Goal: Information Seeking & Learning: Learn about a topic

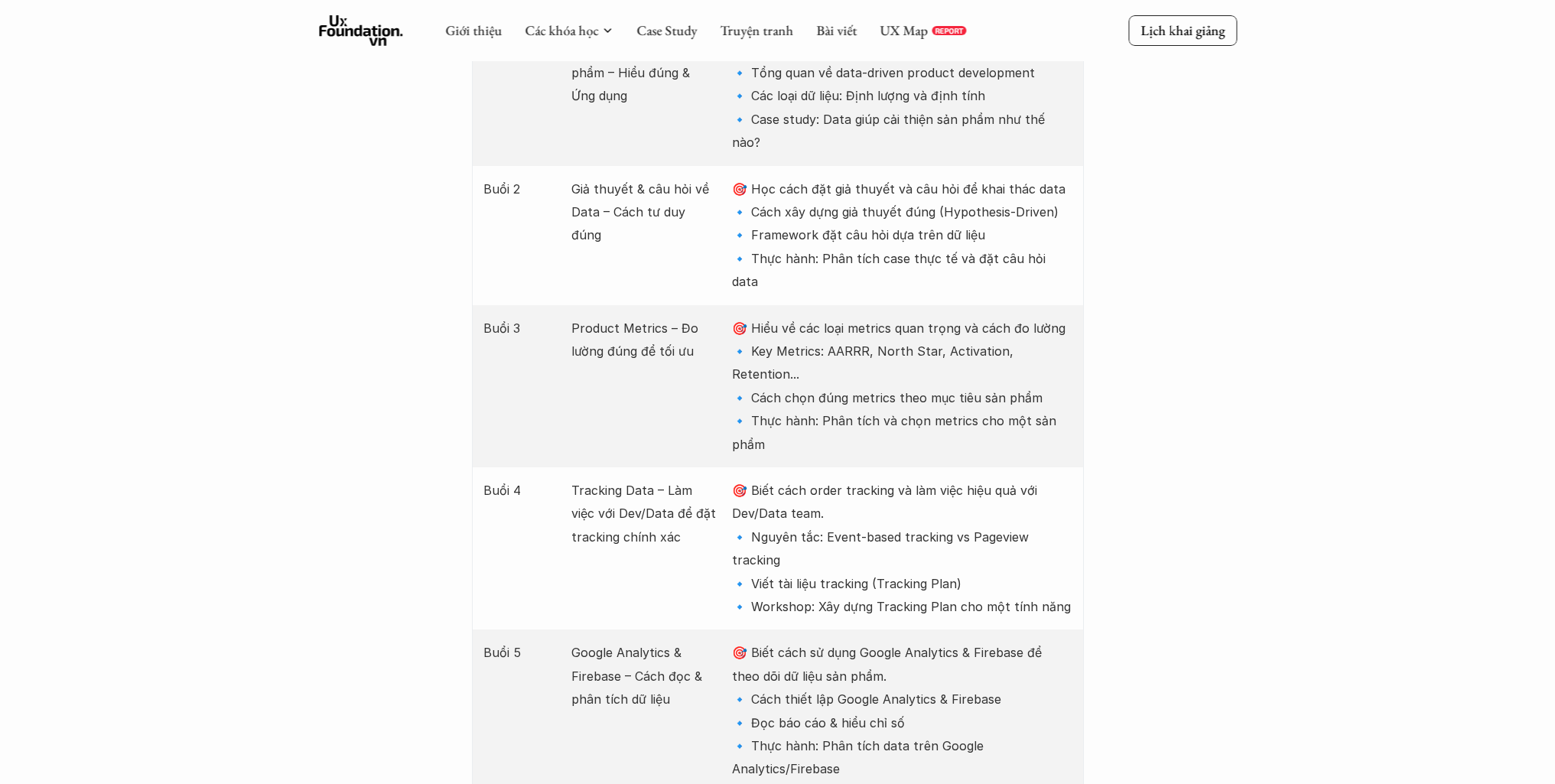
scroll to position [1729, 0]
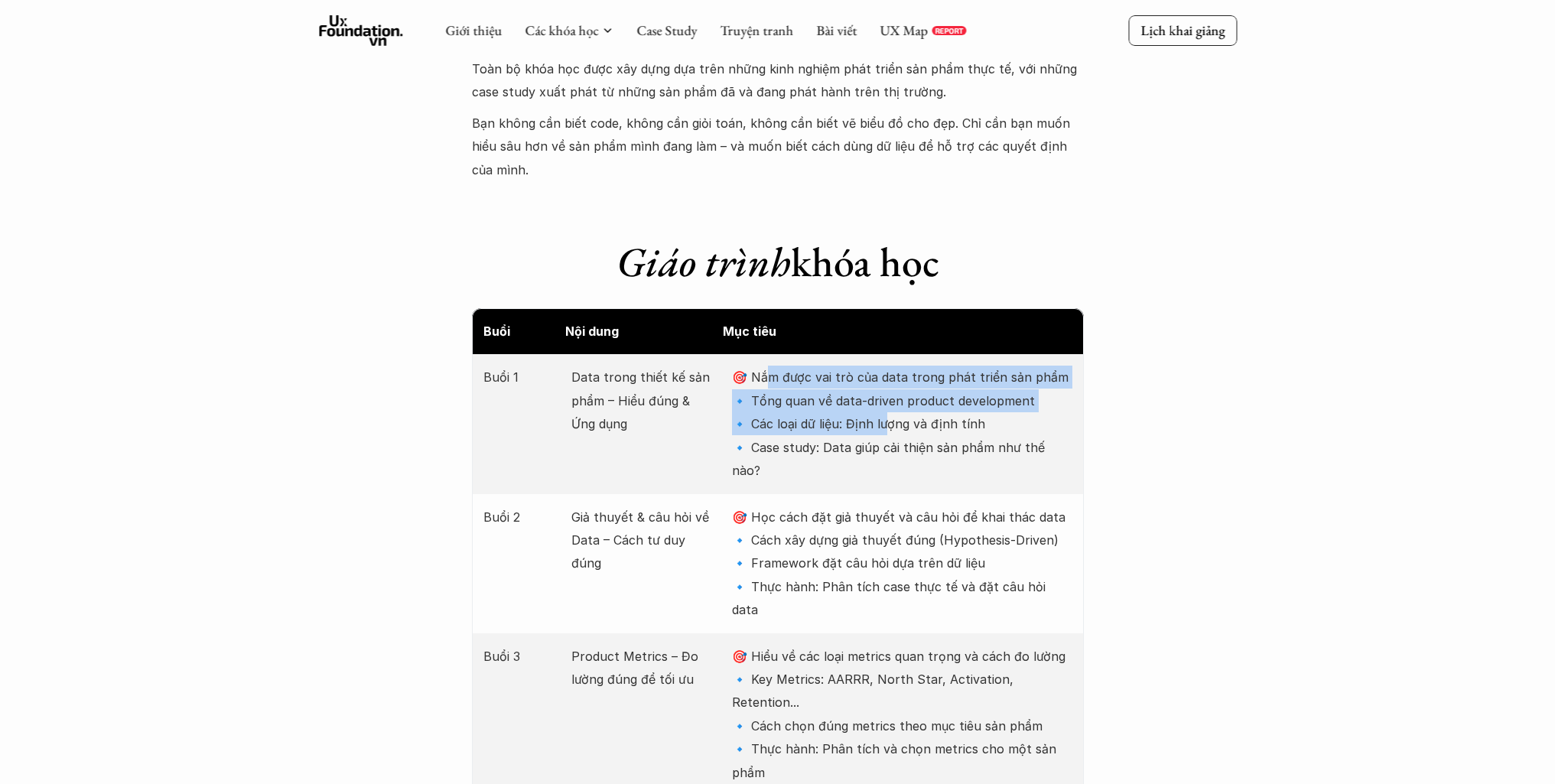
drag, startPoint x: 802, startPoint y: 375, endPoint x: 889, endPoint y: 412, distance: 94.5
click at [889, 412] on p "🎯 Nắm được vai trò của data trong phát triển sản phẩm 🔹 Tổng quan về data-drive…" at bounding box center [902, 424] width 340 height 116
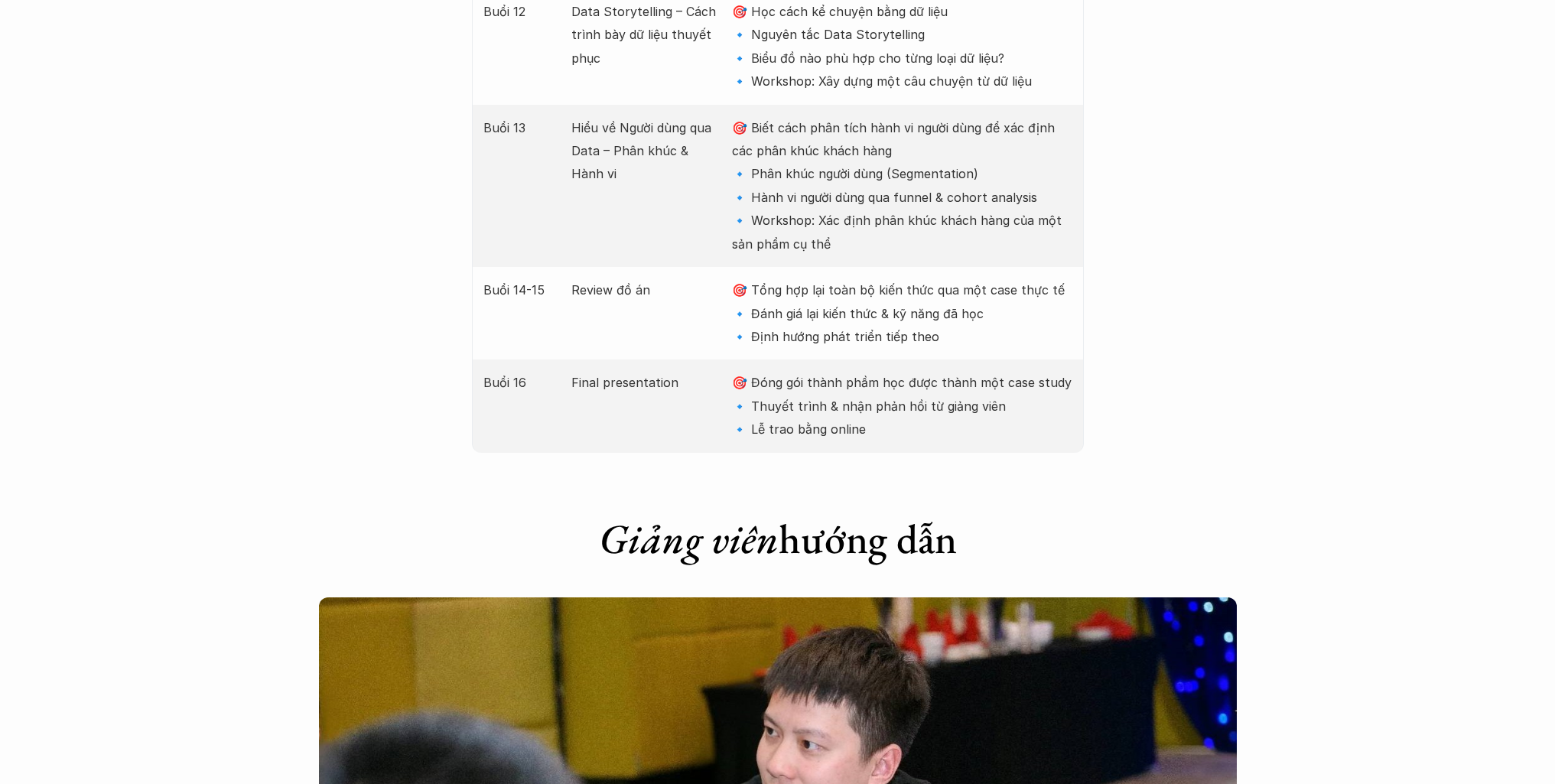
scroll to position [3794, 0]
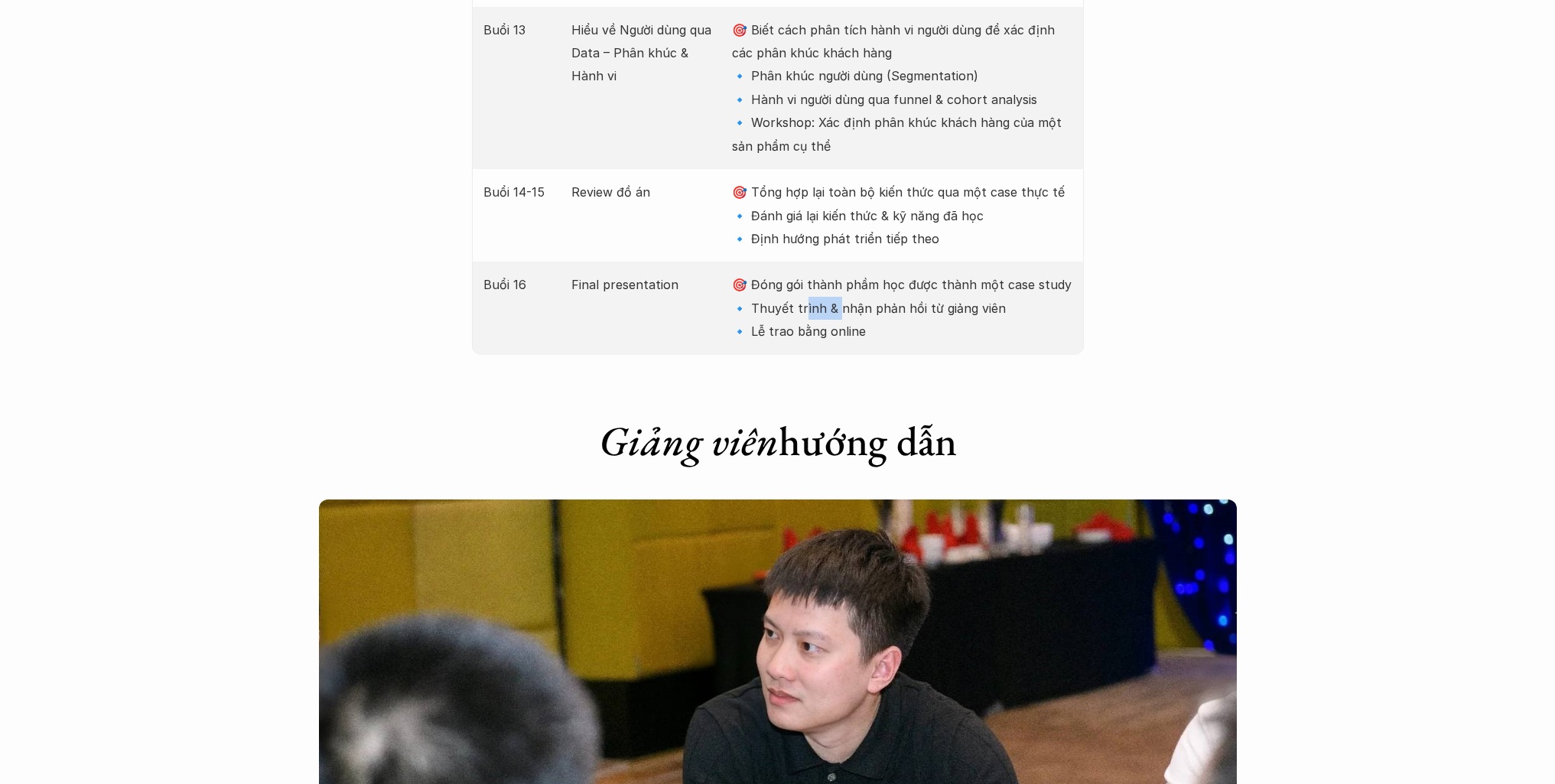
drag, startPoint x: 824, startPoint y: 182, endPoint x: 839, endPoint y: 198, distance: 21.9
click at [839, 273] on p "🎯 Đóng gói thành phầm học được thành một case study 🔹 Thuyết trình & nhận phản …" at bounding box center [902, 308] width 340 height 70
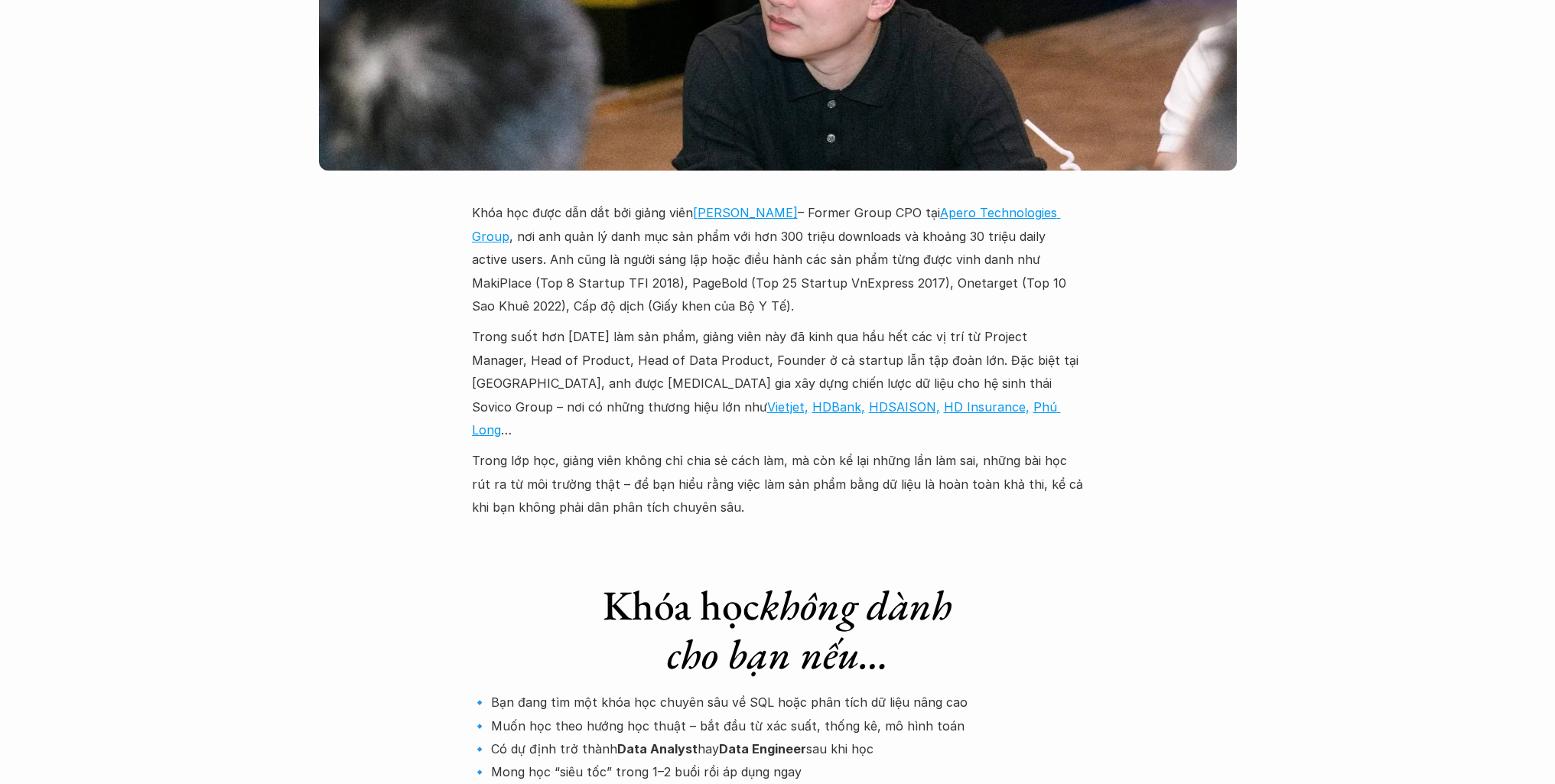
scroll to position [4559, 0]
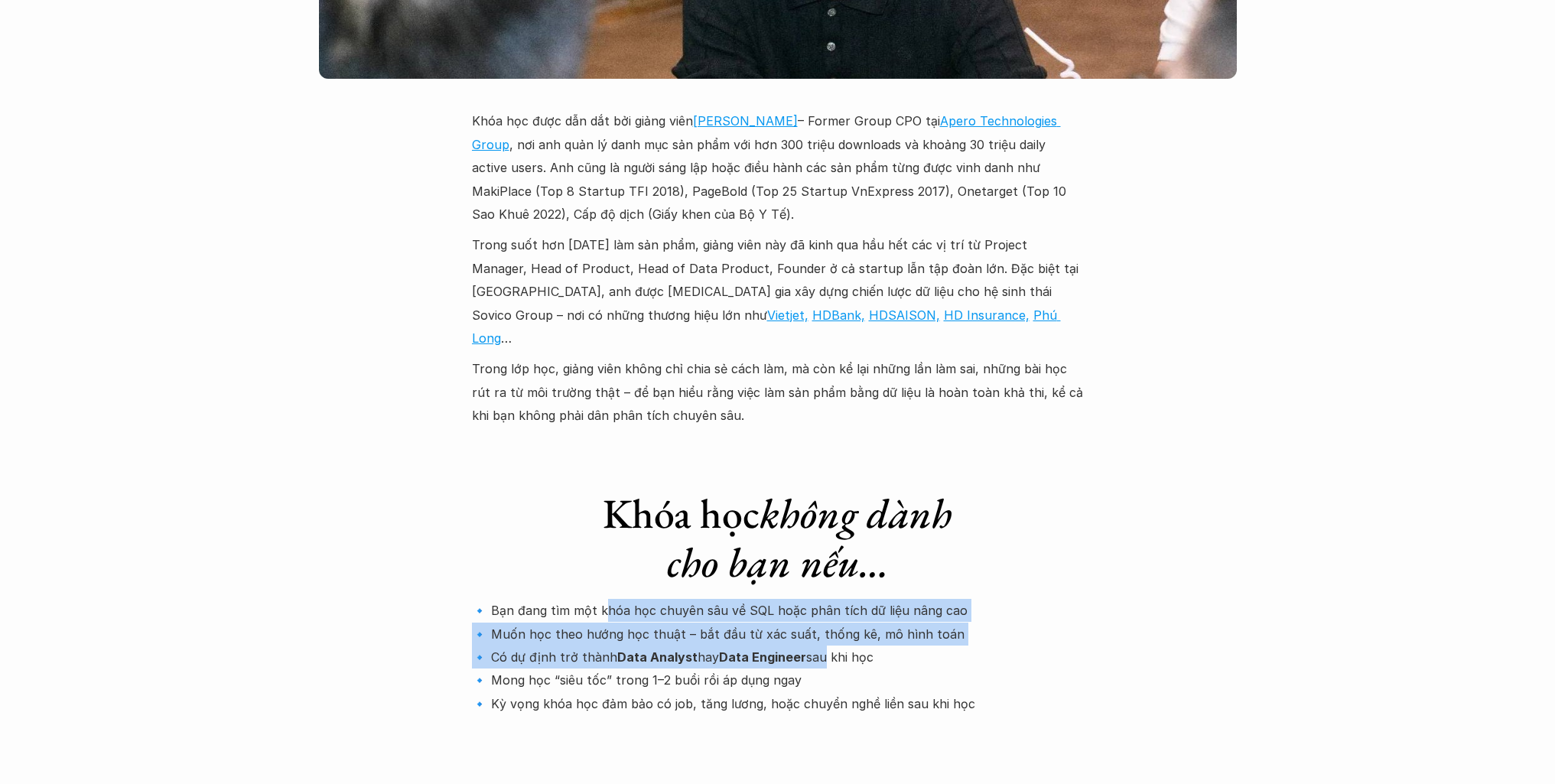
drag, startPoint x: 603, startPoint y: 456, endPoint x: 818, endPoint y: 526, distance: 226.1
click at [818, 526] on div "Khóa học không dành cho bạn nếu… 🔹 Bạn đang tìm một khóa học chuyên sâu về SQL …" at bounding box center [777, 603] width 612 height 291
click at [818, 599] on p "🔹 Bạn đang tìm một khóa học chuyên sâu về SQL hoặc phân tích dữ liệu nâng cao 🔹…" at bounding box center [777, 657] width 612 height 116
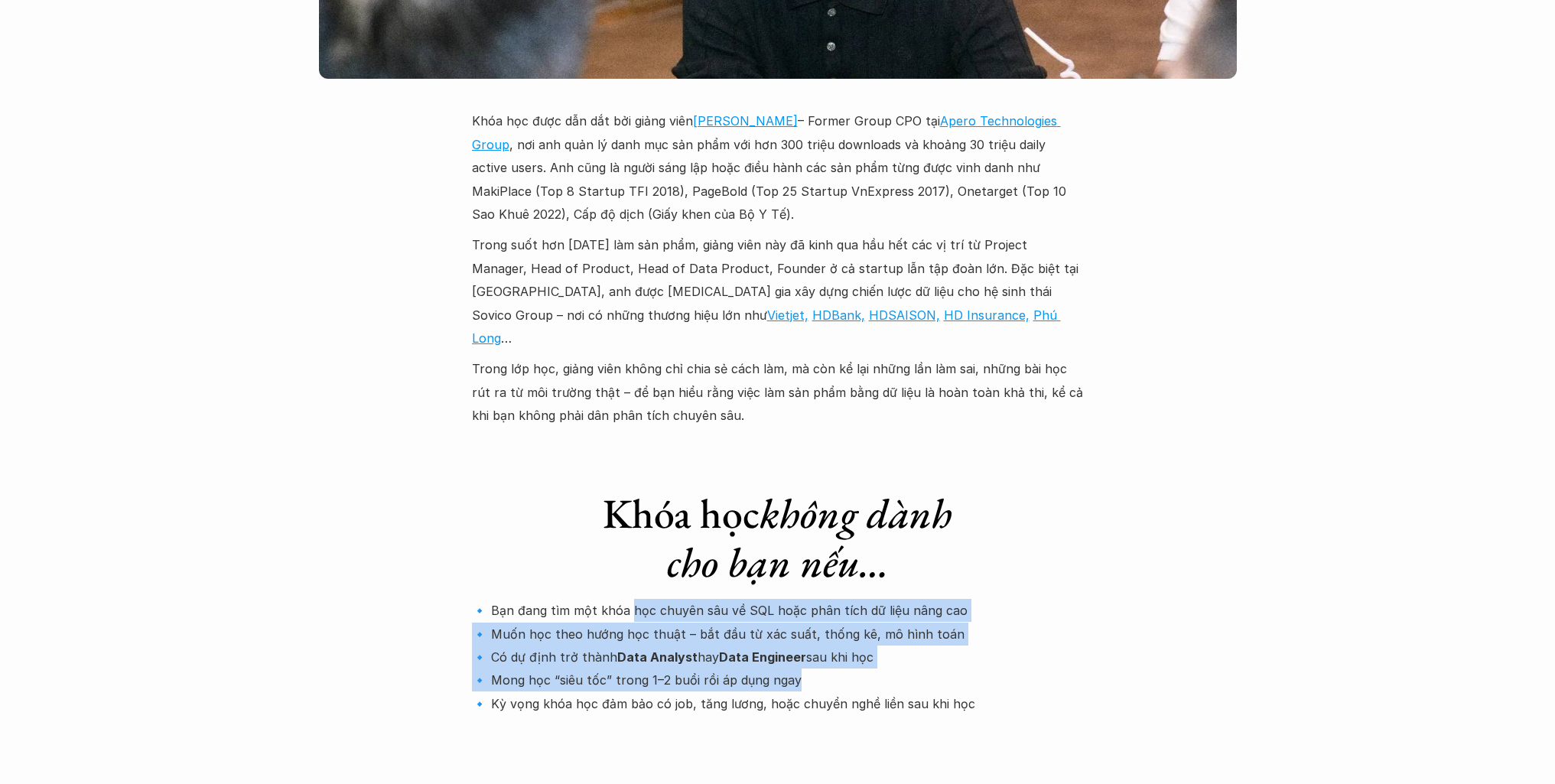
drag, startPoint x: 835, startPoint y: 539, endPoint x: 630, endPoint y: 469, distance: 216.6
click at [630, 599] on p "🔹 Bạn đang tìm một khóa học chuyên sâu về SQL hoặc phân tích dữ liệu nâng cao 🔹…" at bounding box center [777, 657] width 612 height 116
click at [631, 599] on p "🔹 Bạn đang tìm một khóa học chuyên sâu về SQL hoặc phân tích dữ liệu nâng cao 🔹…" at bounding box center [777, 657] width 612 height 116
drag, startPoint x: 524, startPoint y: 449, endPoint x: 719, endPoint y: 554, distance: 221.5
click at [719, 554] on div "Khóa học không dành cho bạn nếu… 🔹 Bạn đang tìm một khóa học chuyên sâu về SQL …" at bounding box center [777, 603] width 612 height 291
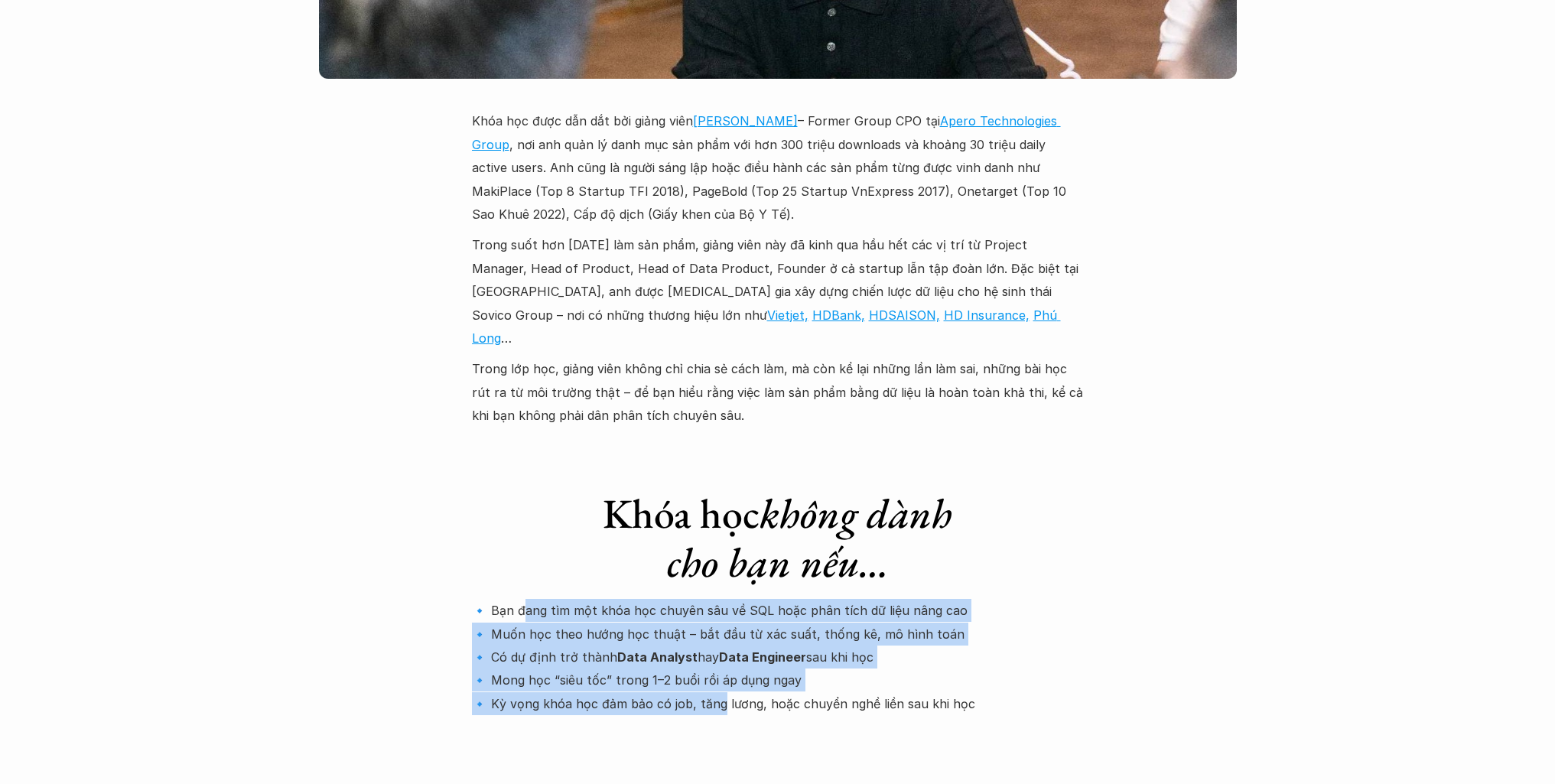
click at [719, 599] on p "🔹 Bạn đang tìm một khóa học chuyên sâu về SQL hoặc phân tích dữ liệu nâng cao 🔹…" at bounding box center [777, 657] width 612 height 116
drag, startPoint x: 755, startPoint y: 554, endPoint x: 603, endPoint y: 482, distance: 168.2
click at [605, 599] on p "🔹 Bạn đang tìm một khóa học chuyên sâu về SQL hoặc phân tích dữ liệu nâng cao 🔹…" at bounding box center [777, 657] width 612 height 116
click at [602, 599] on p "🔹 Bạn đang tìm một khóa học chuyên sâu về SQL hoặc phân tích dữ liệu nâng cao 🔹…" at bounding box center [777, 657] width 612 height 116
drag, startPoint x: 661, startPoint y: 498, endPoint x: 730, endPoint y: 541, distance: 81.3
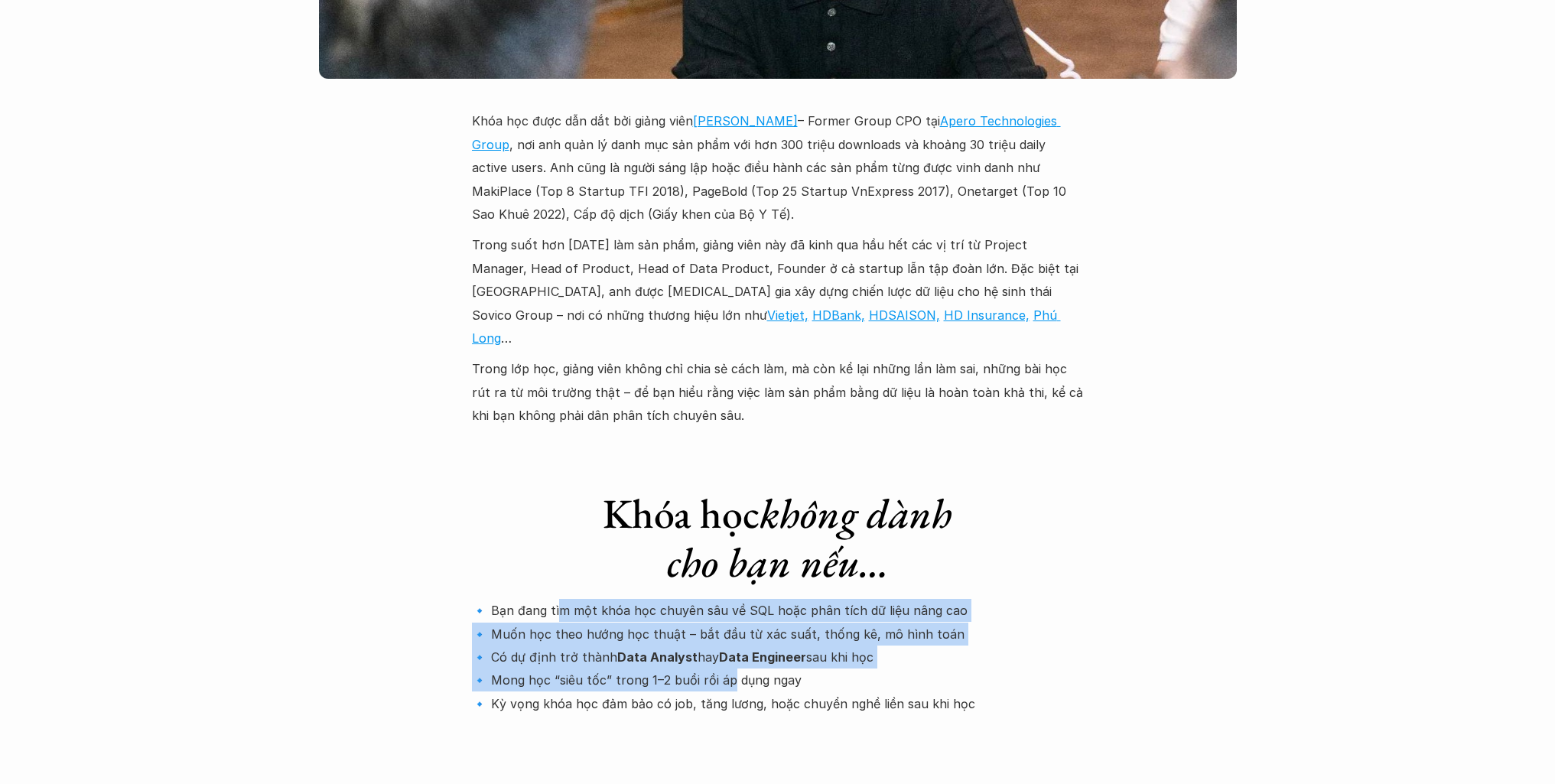
click at [730, 599] on p "🔹 Bạn đang tìm một khóa học chuyên sâu về SQL hoặc phân tích dữ liệu nâng cao 🔹…" at bounding box center [777, 657] width 612 height 116
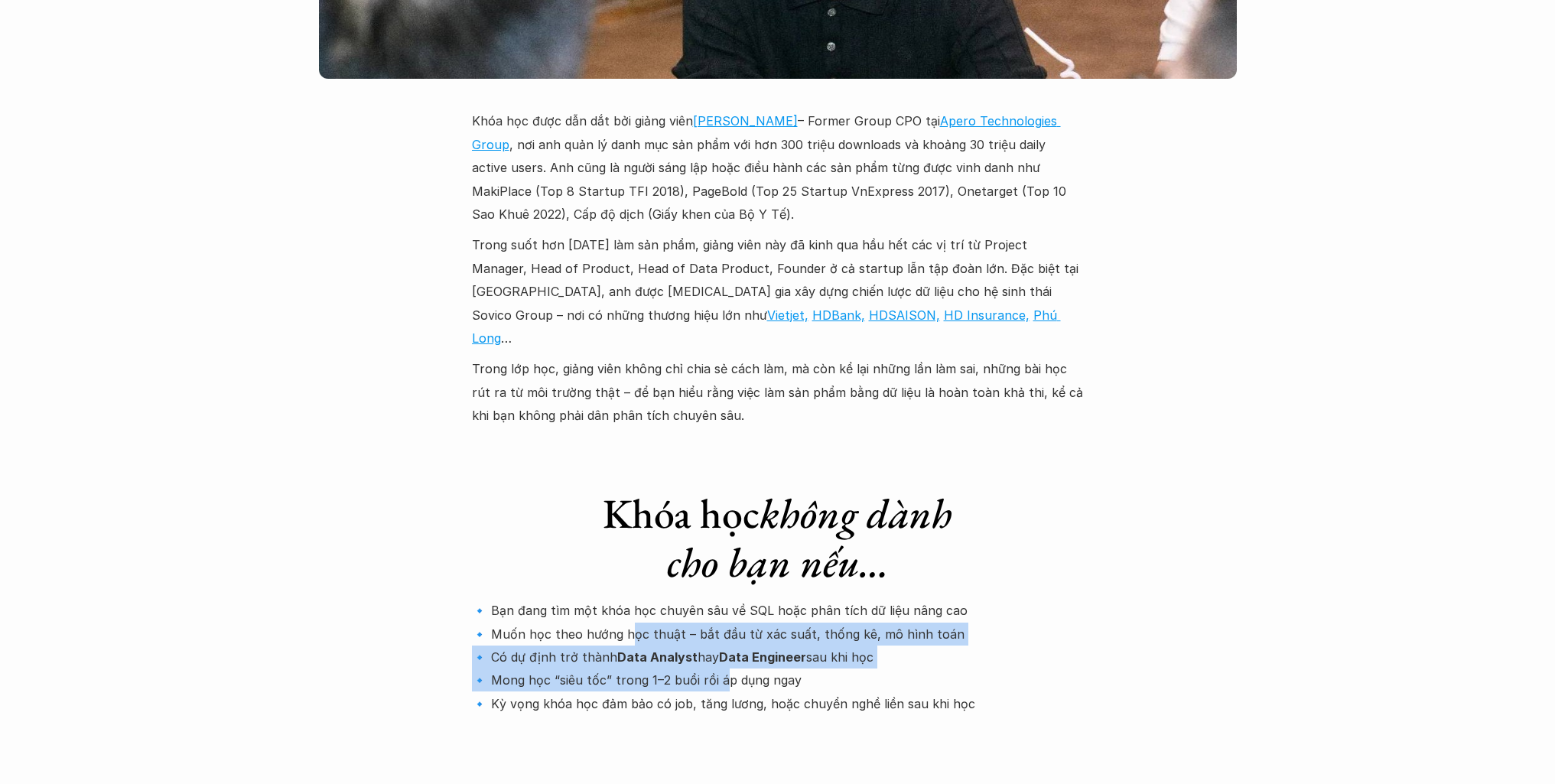
drag, startPoint x: 707, startPoint y: 551, endPoint x: 629, endPoint y: 501, distance: 92.6
click at [629, 599] on p "🔹 Bạn đang tìm một khóa học chuyên sâu về SQL hoặc phân tích dữ liệu nâng cao 🔹…" at bounding box center [777, 657] width 612 height 116
click at [628, 599] on p "🔹 Bạn đang tìm một khóa học chuyên sâu về SQL hoặc phân tích dữ liệu nâng cao 🔹…" at bounding box center [777, 657] width 612 height 116
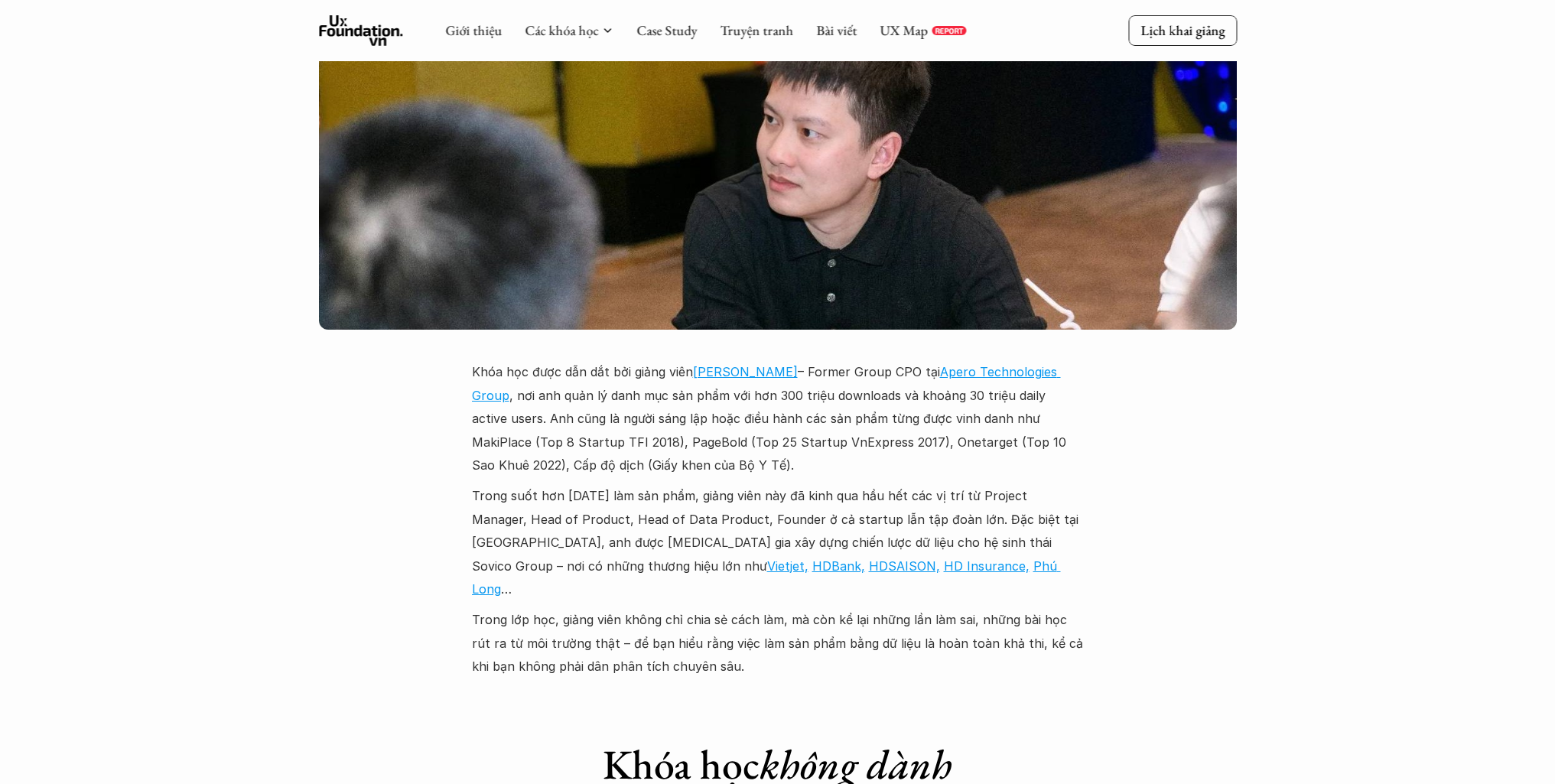
scroll to position [4253, 0]
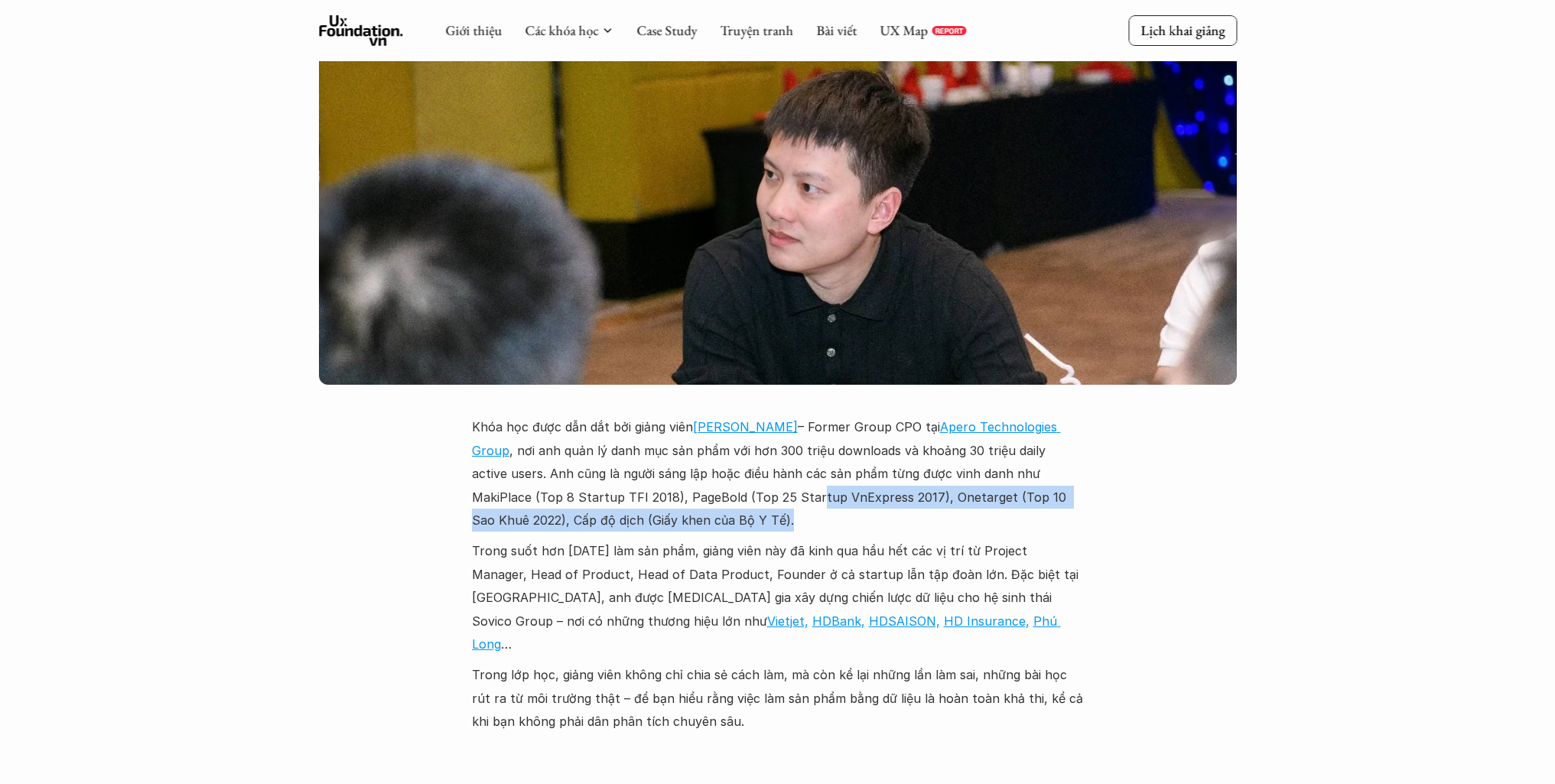
drag, startPoint x: 719, startPoint y: 385, endPoint x: 861, endPoint y: 410, distance: 144.2
click at [861, 416] on p "Khóa học được dẫn dắt bởi giảng viên [PERSON_NAME] – Former Group CPO tại Apero…" at bounding box center [777, 474] width 612 height 116
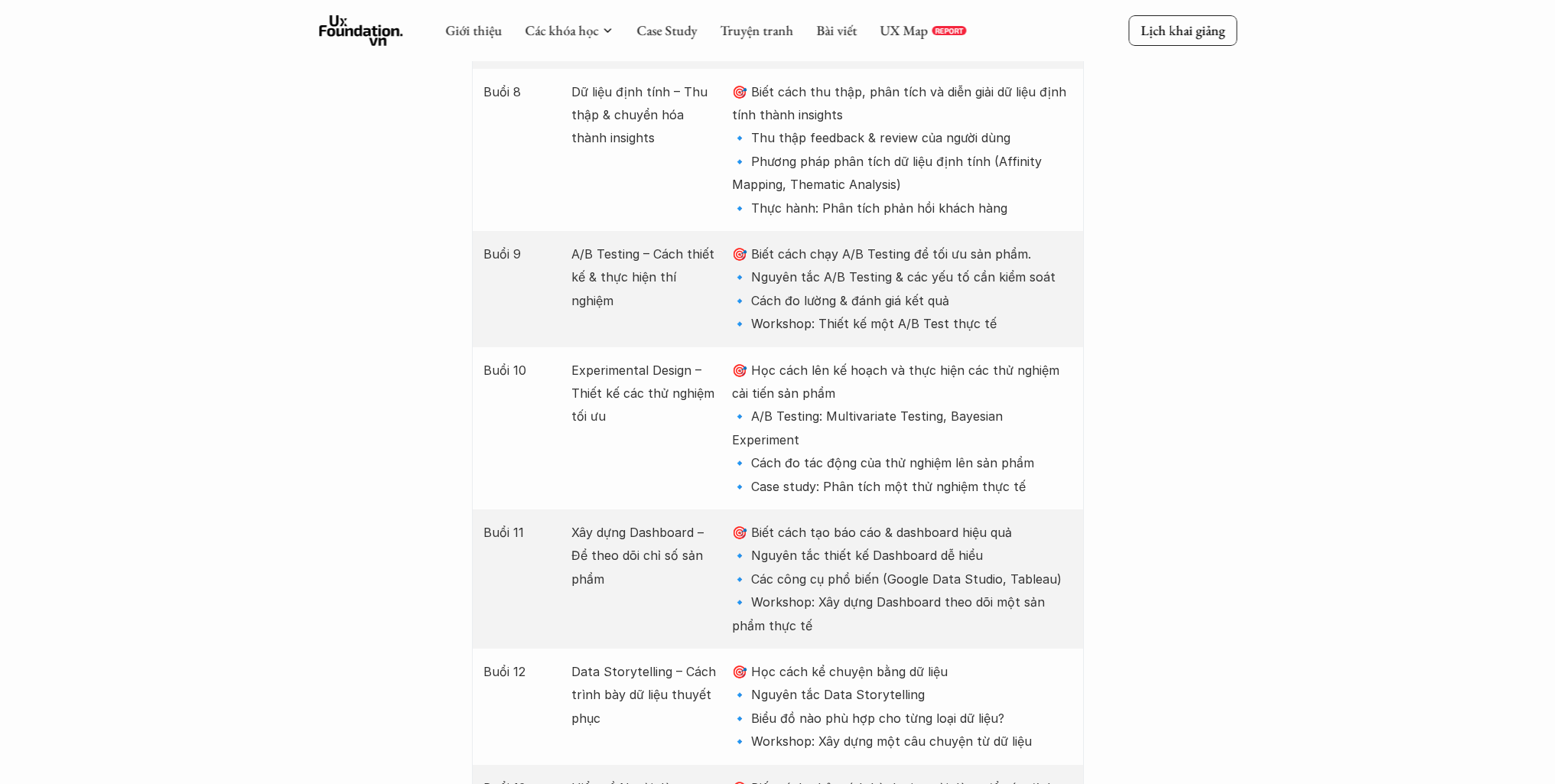
scroll to position [3029, 0]
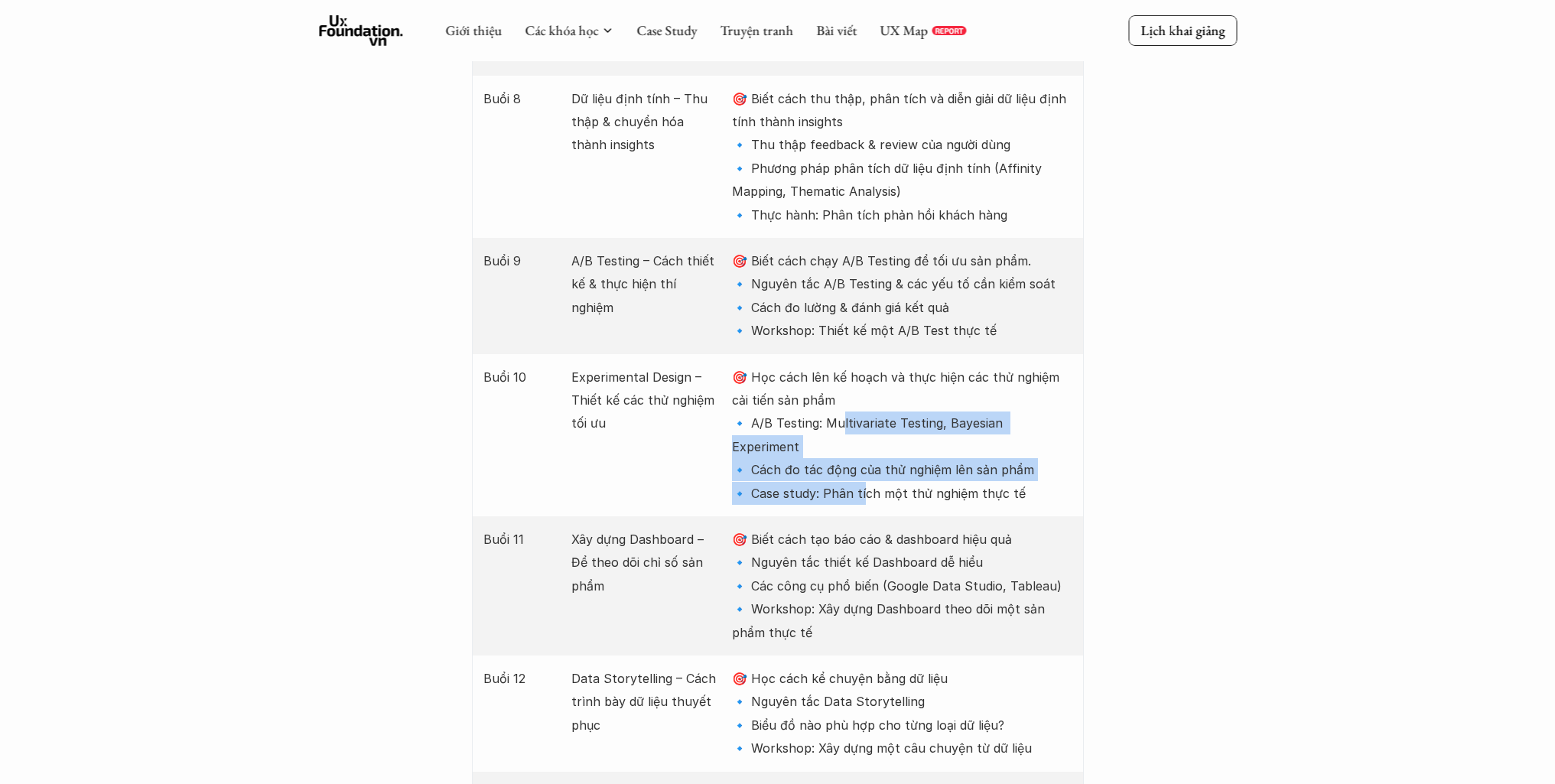
drag, startPoint x: 844, startPoint y: 338, endPoint x: 864, endPoint y: 369, distance: 36.9
click at [864, 369] on p "🎯 Học cách lên kế hoạch và thực hiện các thử nghiệm cải tiến sản phẩm 🔹 A/B Tes…" at bounding box center [902, 436] width 340 height 139
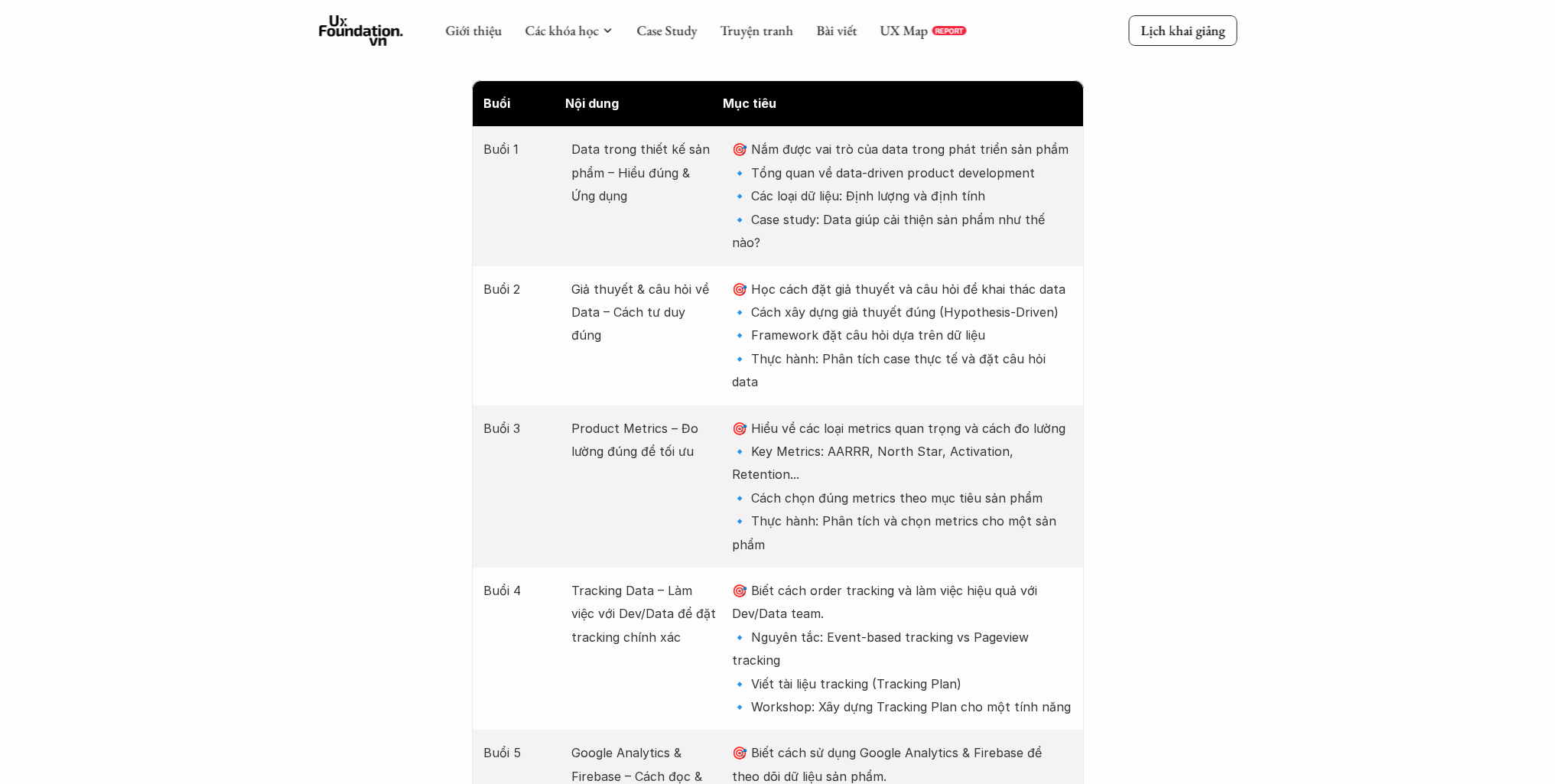
scroll to position [1499, 0]
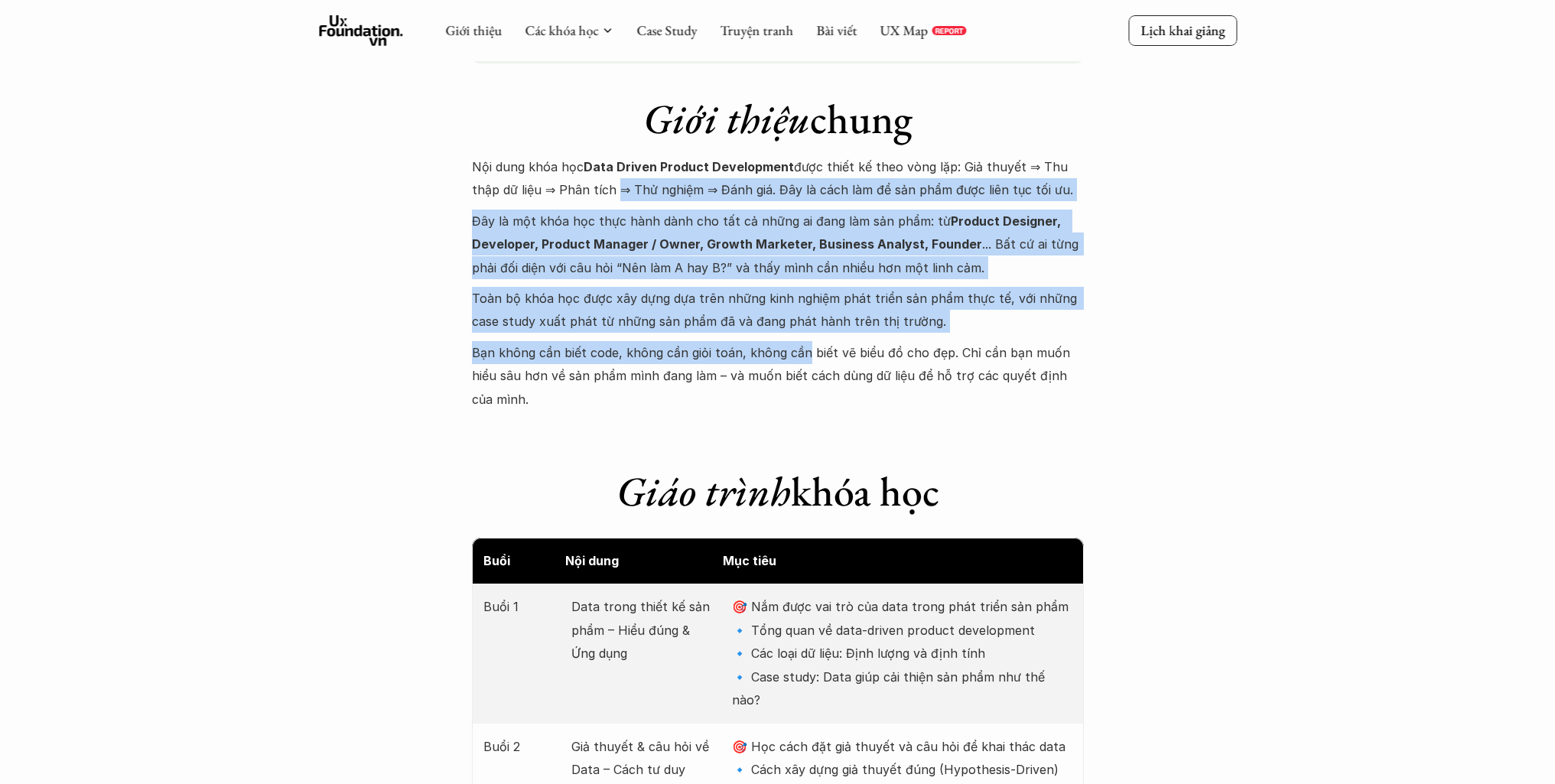
drag, startPoint x: 654, startPoint y: 251, endPoint x: 802, endPoint y: 344, distance: 174.8
click at [802, 344] on div "Nội dung khóa học Data Driven Product Development được thiết kế theo vòng lặp: …" at bounding box center [777, 283] width 612 height 256
click at [802, 344] on p "Bạn không cần biết code, không cần giỏi toán, không cần biết vẽ biểu đồ cho đẹp…" at bounding box center [777, 376] width 612 height 70
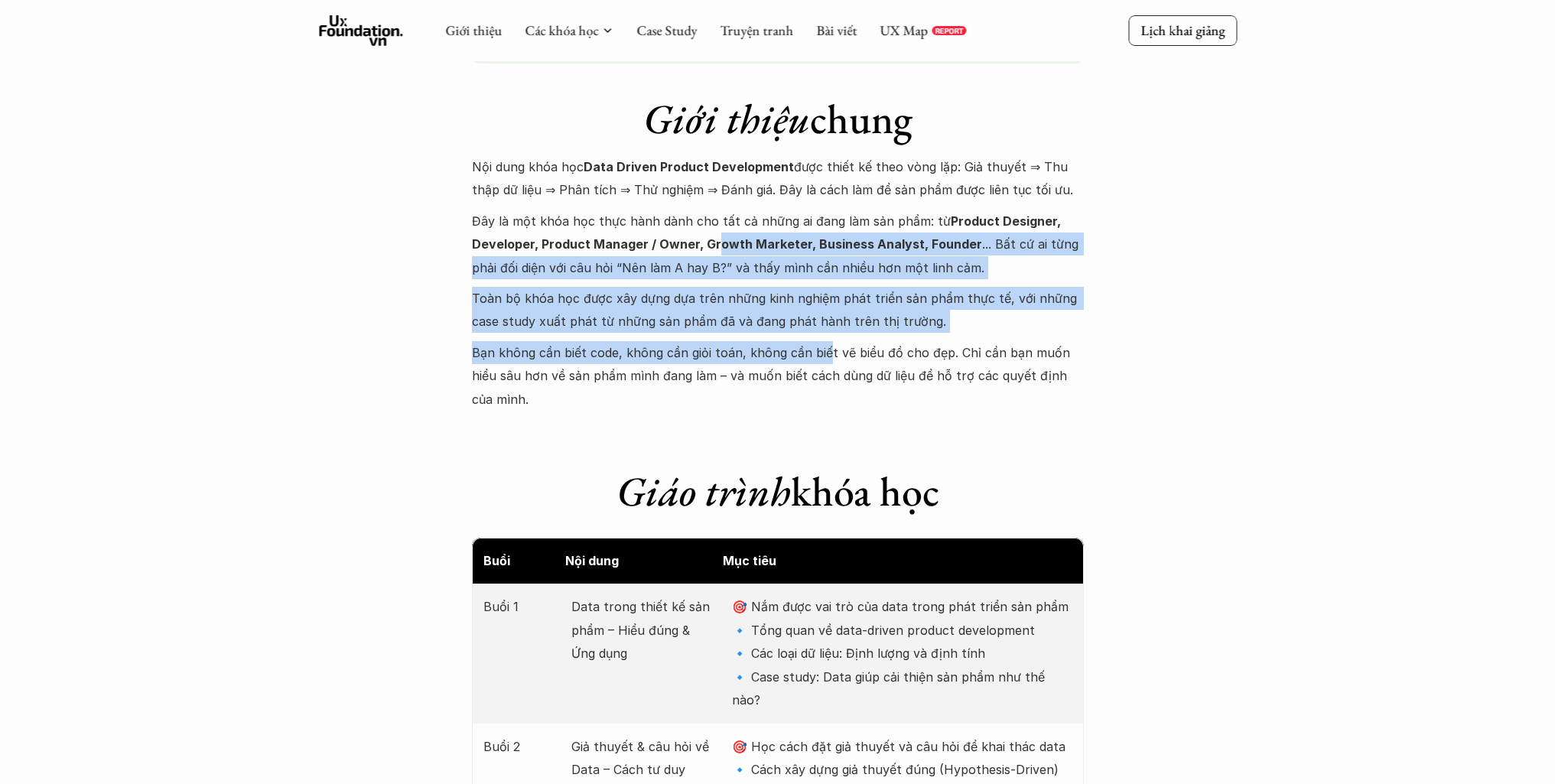
drag, startPoint x: 805, startPoint y: 320, endPoint x: 710, endPoint y: 245, distance: 121.0
click at [710, 245] on div "Nội dung khóa học Data Driven Product Development được thiết kế theo vòng lặp: …" at bounding box center [777, 283] width 612 height 256
click at [859, 237] on p "Đây là một khóa học thực hành dành cho tất cả những ai đang làm sản phẩm: từ Pr…" at bounding box center [777, 244] width 612 height 70
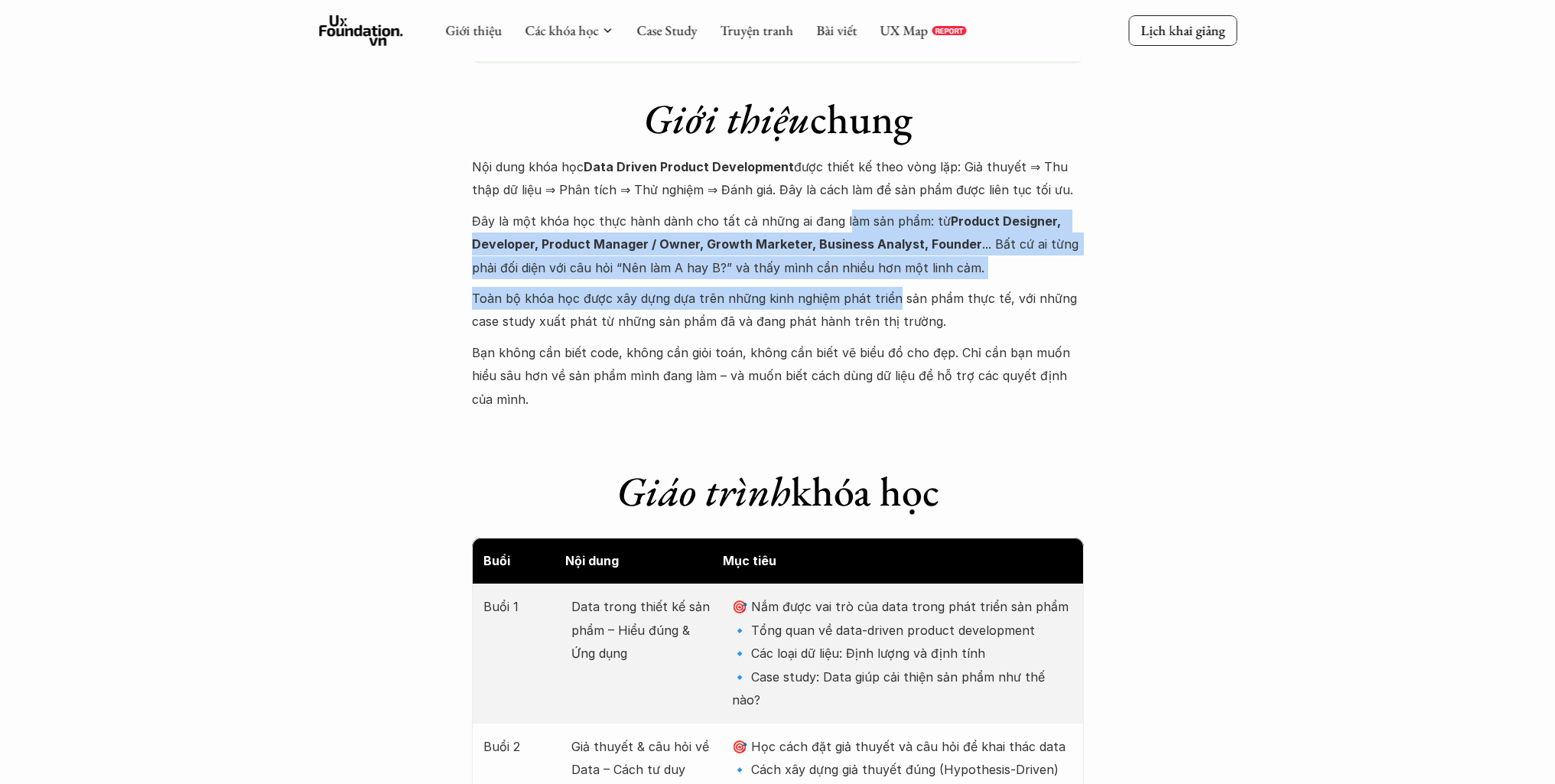
drag, startPoint x: 839, startPoint y: 219, endPoint x: 887, endPoint y: 290, distance: 85.7
click at [887, 290] on div "Nội dung khóa học Data Driven Product Development được thiết kế theo vòng lặp: …" at bounding box center [777, 283] width 612 height 256
click at [887, 290] on p "Toàn bộ khóa học được xây dựng dựa trên những kinh nghiệm phát triển sản phẩm t…" at bounding box center [777, 310] width 612 height 47
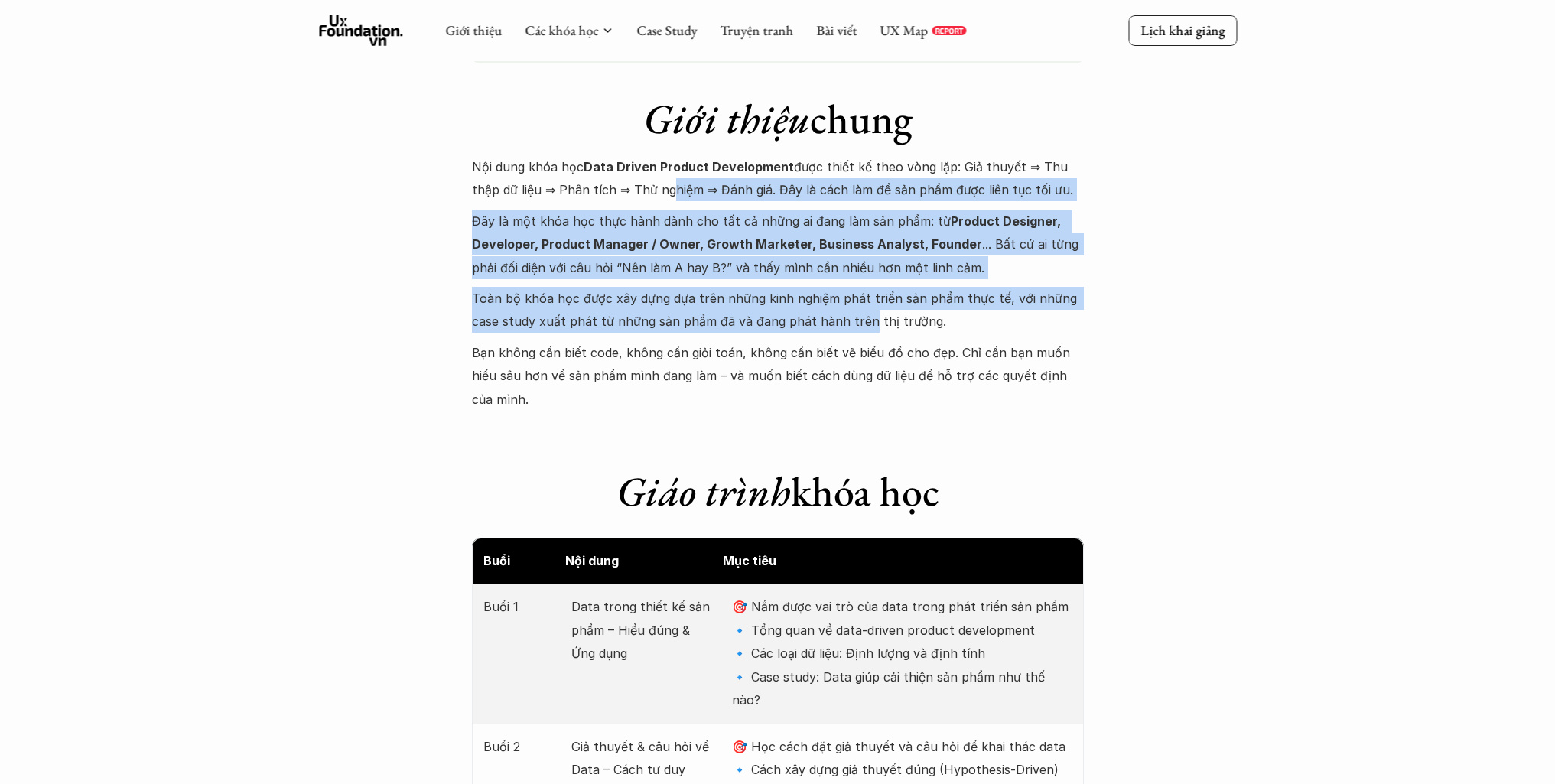
drag, startPoint x: 828, startPoint y: 320, endPoint x: 629, endPoint y: 201, distance: 231.9
click at [629, 201] on div "Nội dung khóa học Data Driven Product Development được thiết kế theo vòng lặp: …" at bounding box center [777, 283] width 612 height 256
click at [629, 201] on p "Nội dung khóa học Data Driven Product Development được thiết kế theo vòng lặp: …" at bounding box center [777, 178] width 612 height 47
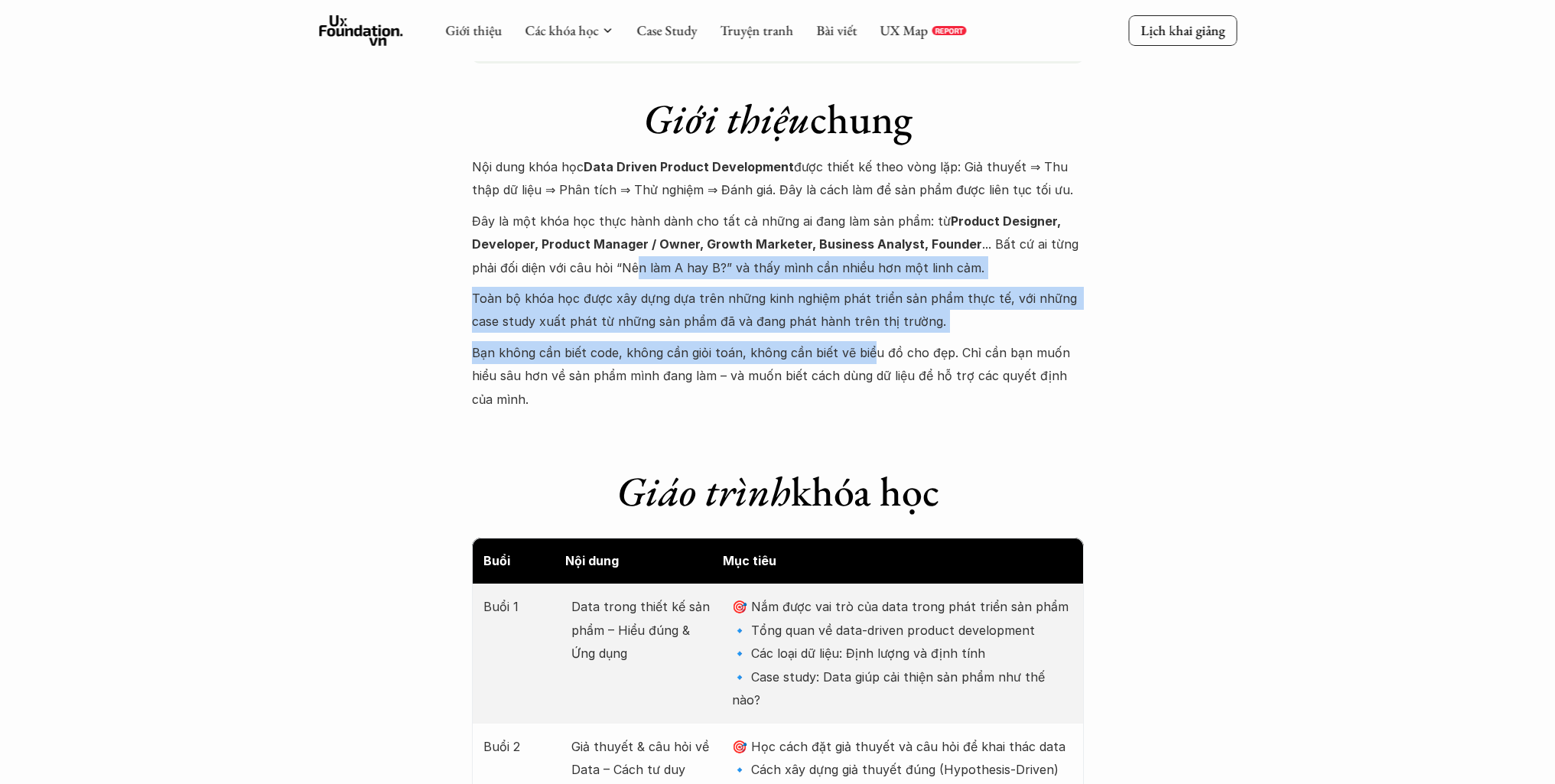
drag, startPoint x: 636, startPoint y: 256, endPoint x: 868, endPoint y: 355, distance: 252.2
click at [868, 355] on div "Nội dung khóa học Data Driven Product Development được thiết kế theo vòng lặp: …" at bounding box center [777, 283] width 612 height 256
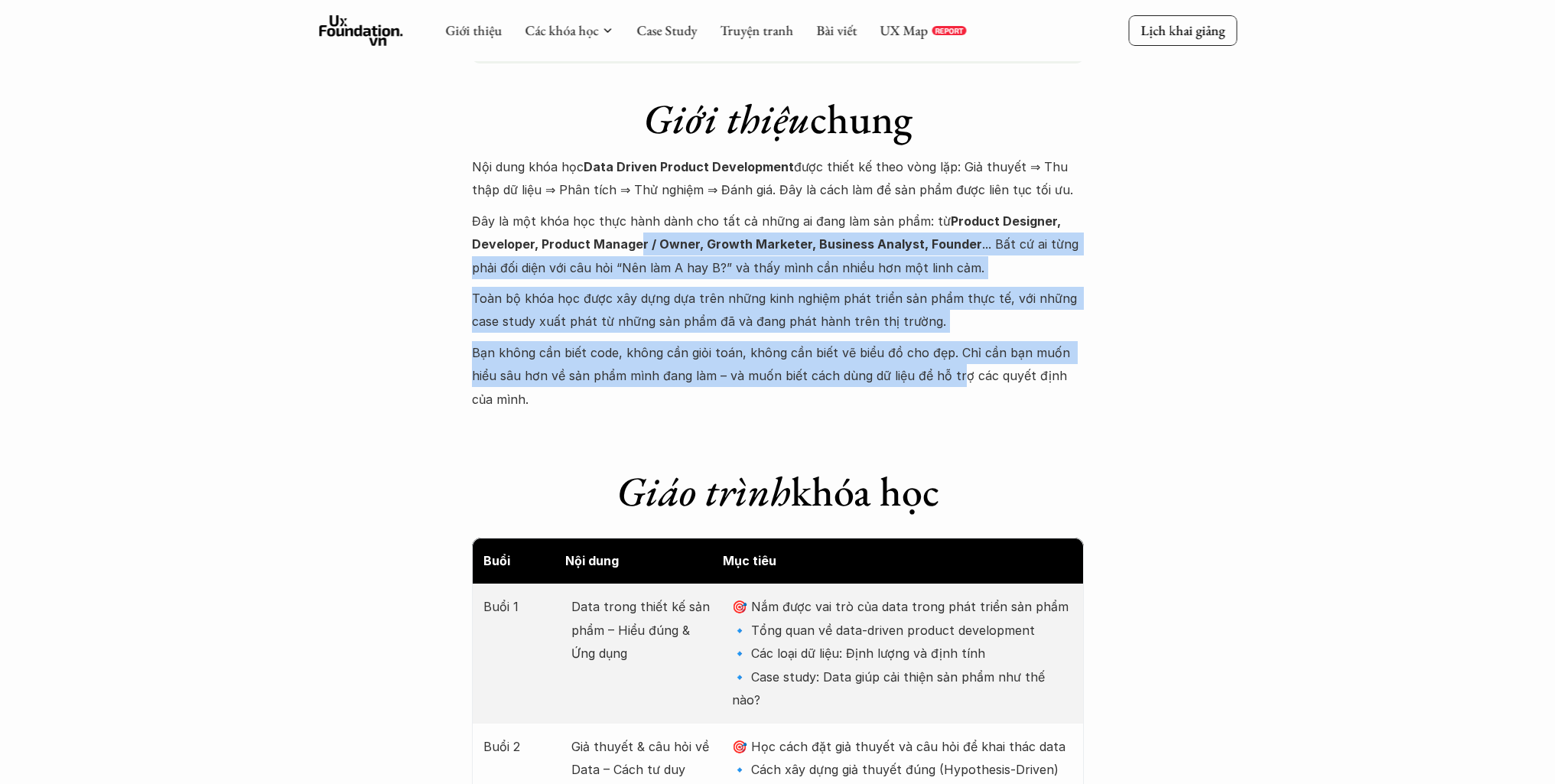
drag, startPoint x: 929, startPoint y: 384, endPoint x: 635, endPoint y: 245, distance: 325.2
click at [635, 245] on div "Nội dung khóa học Data Driven Product Development được thiết kế theo vòng lặp: …" at bounding box center [777, 283] width 612 height 256
click at [635, 245] on strong "Product Designer, Developer, Product Manager / Owner, Growth Marketer, Business…" at bounding box center [767, 233] width 592 height 38
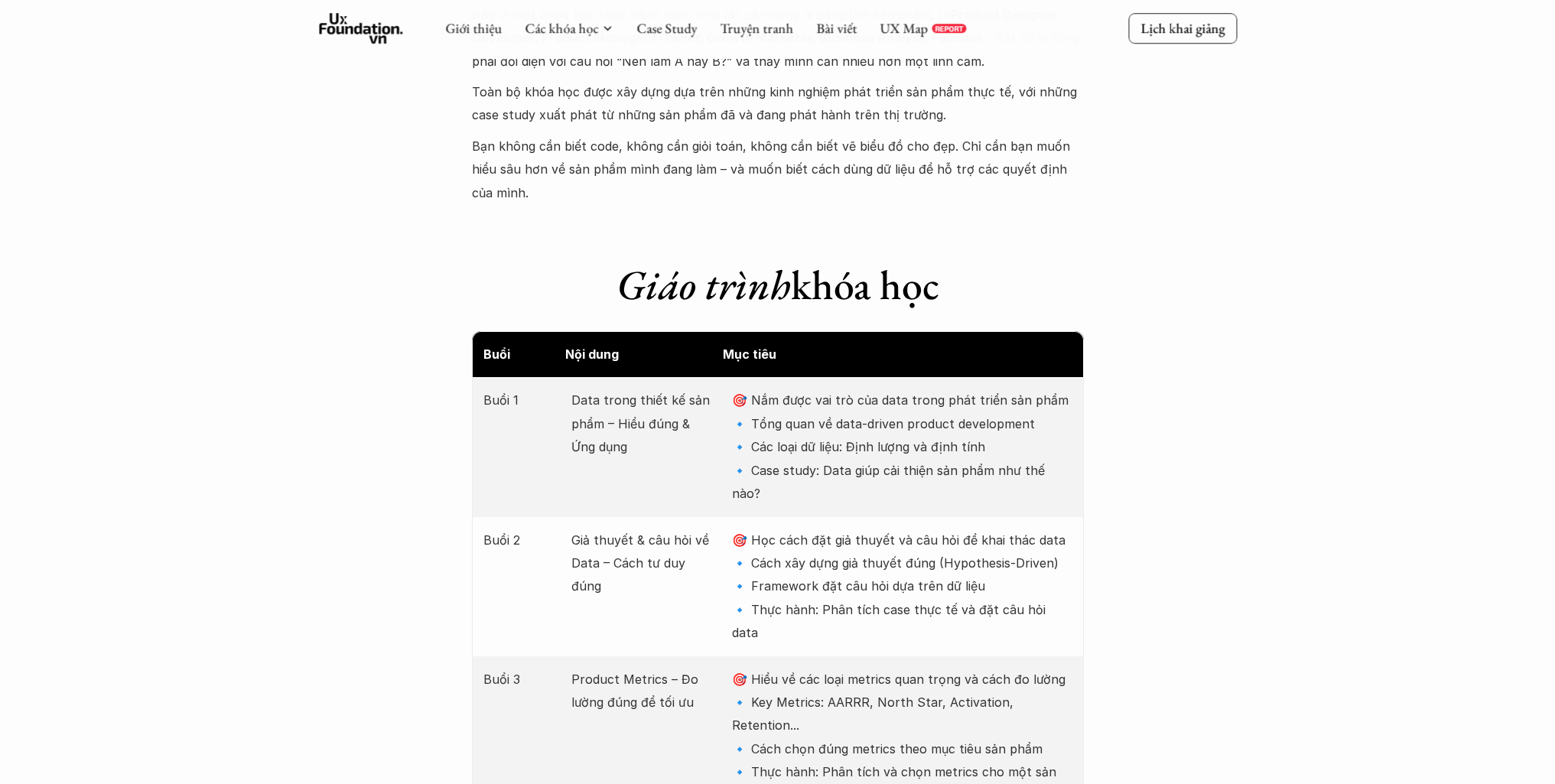
scroll to position [1729, 0]
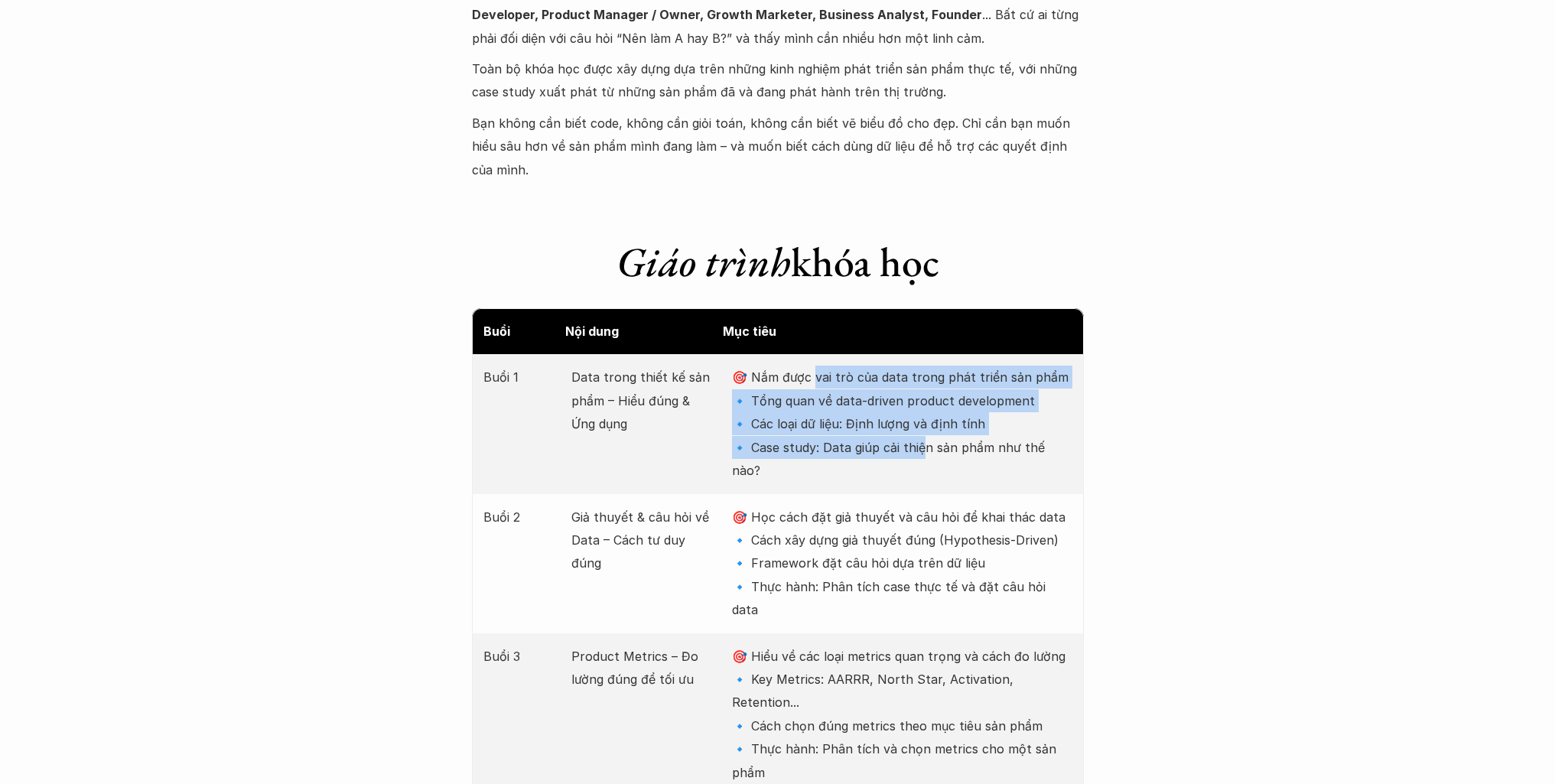
drag, startPoint x: 841, startPoint y: 359, endPoint x: 924, endPoint y: 414, distance: 99.6
click at [924, 414] on p "🎯 Nắm được vai trò của data trong phát triển sản phẩm 🔹 Tổng quan về data-drive…" at bounding box center [902, 424] width 340 height 116
